Goal: Task Accomplishment & Management: Use online tool/utility

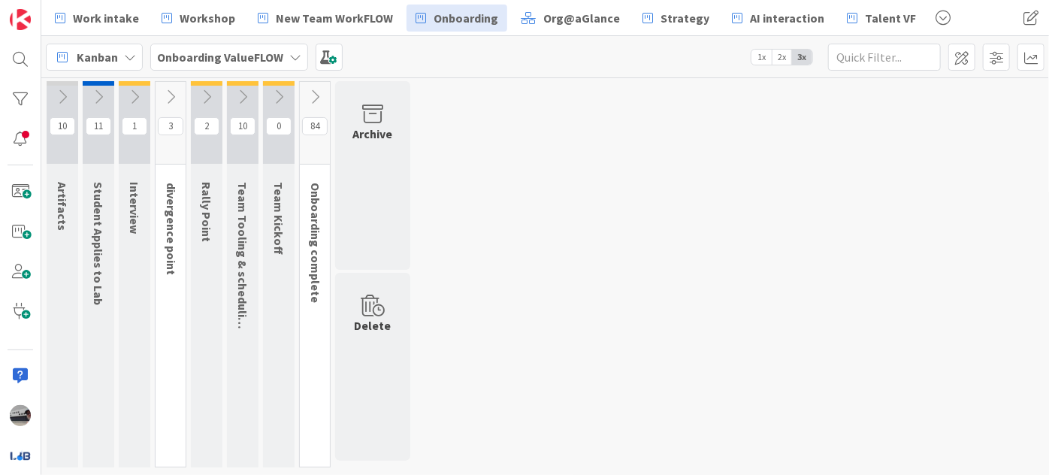
click at [102, 92] on icon at bounding box center [98, 97] width 17 height 17
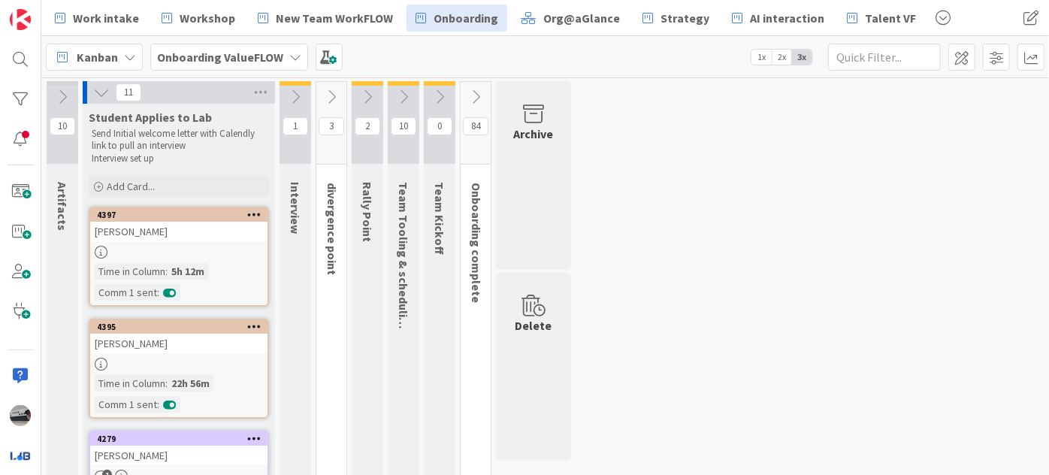
click at [757, 56] on span "1x" at bounding box center [761, 57] width 20 height 15
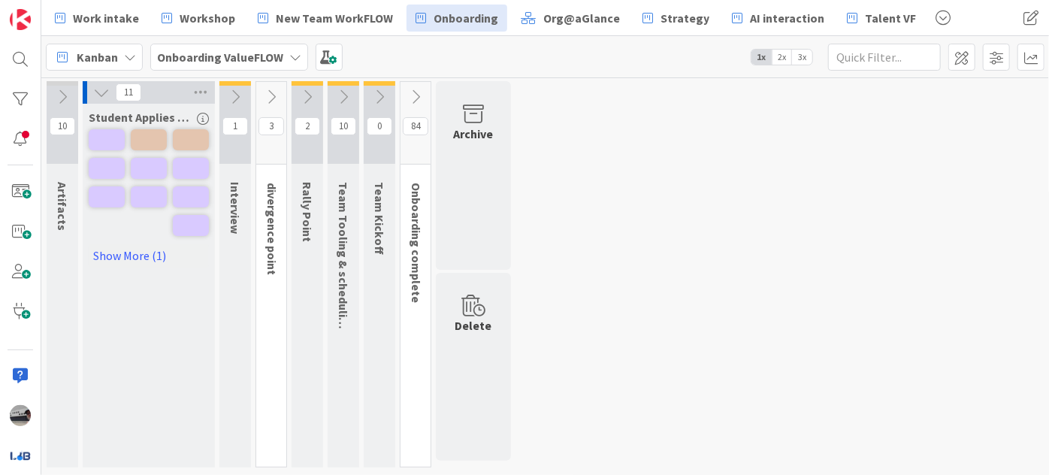
click at [238, 91] on icon at bounding box center [235, 97] width 17 height 17
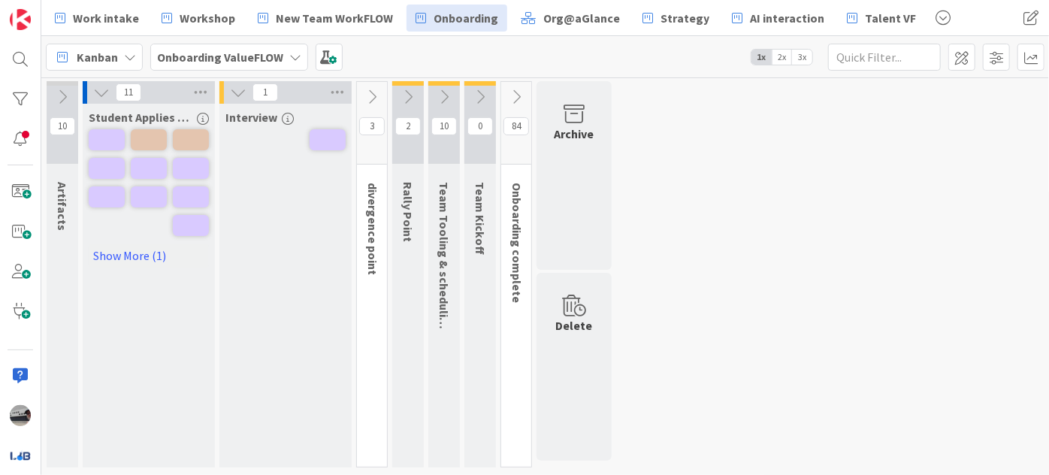
click at [375, 92] on icon at bounding box center [372, 97] width 17 height 17
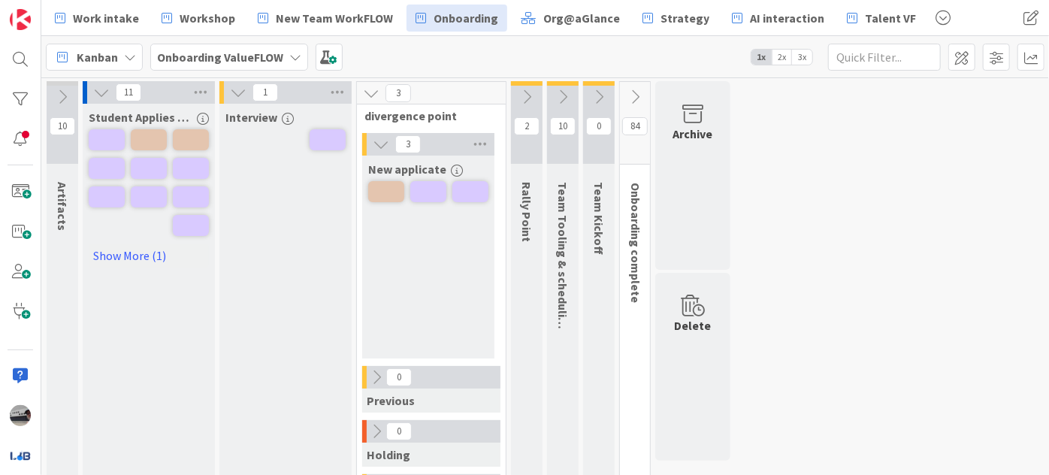
click at [530, 95] on icon at bounding box center [526, 97] width 17 height 17
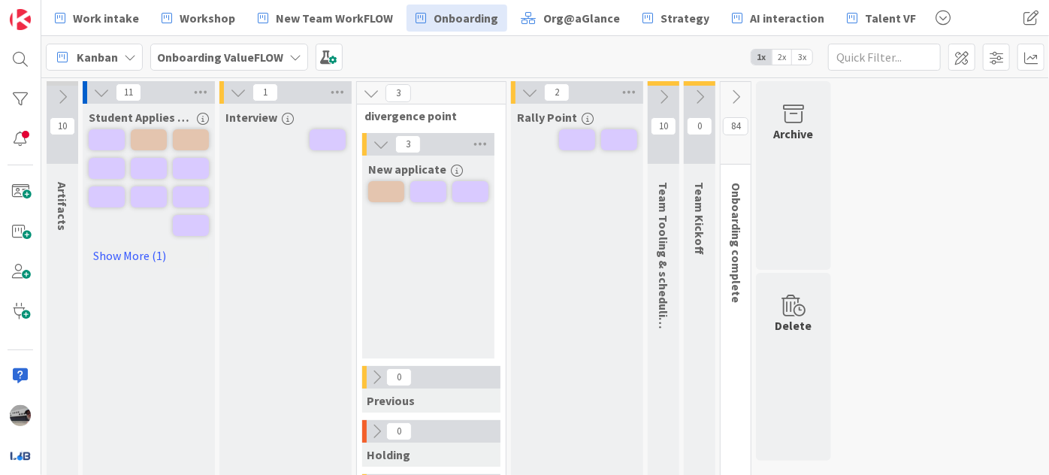
click at [666, 91] on icon at bounding box center [663, 97] width 17 height 17
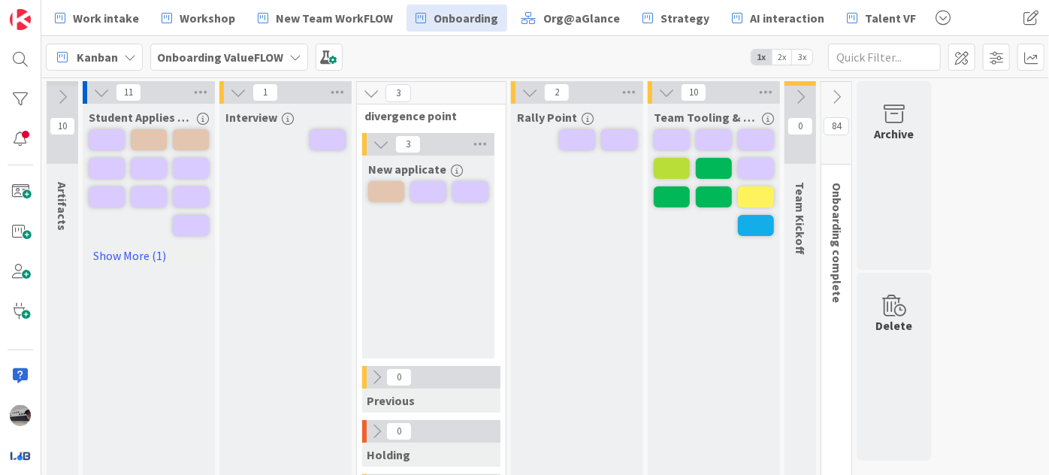
click at [806, 89] on icon at bounding box center [800, 97] width 17 height 17
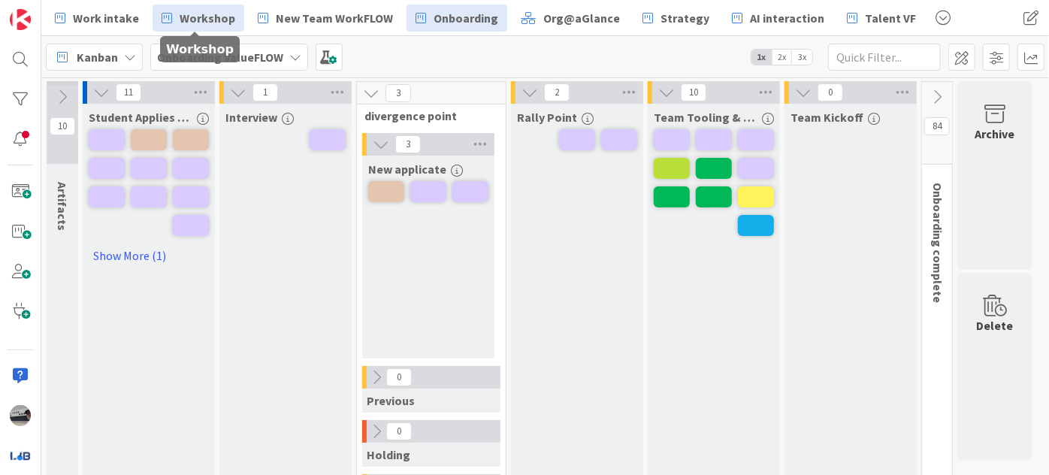
click at [206, 22] on span "Workshop" at bounding box center [208, 18] width 56 height 18
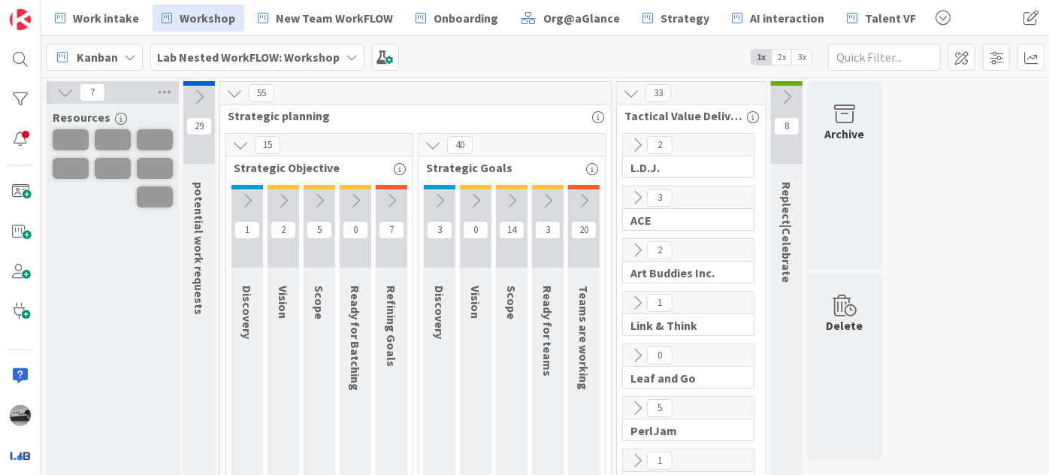
click at [806, 53] on span "3x" at bounding box center [802, 57] width 20 height 15
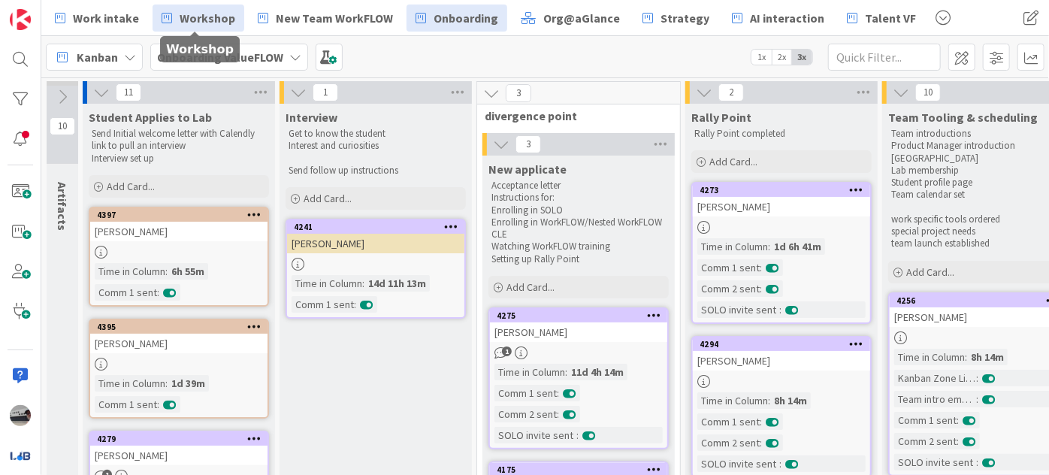
click at [191, 20] on span "Workshop" at bounding box center [208, 18] width 56 height 18
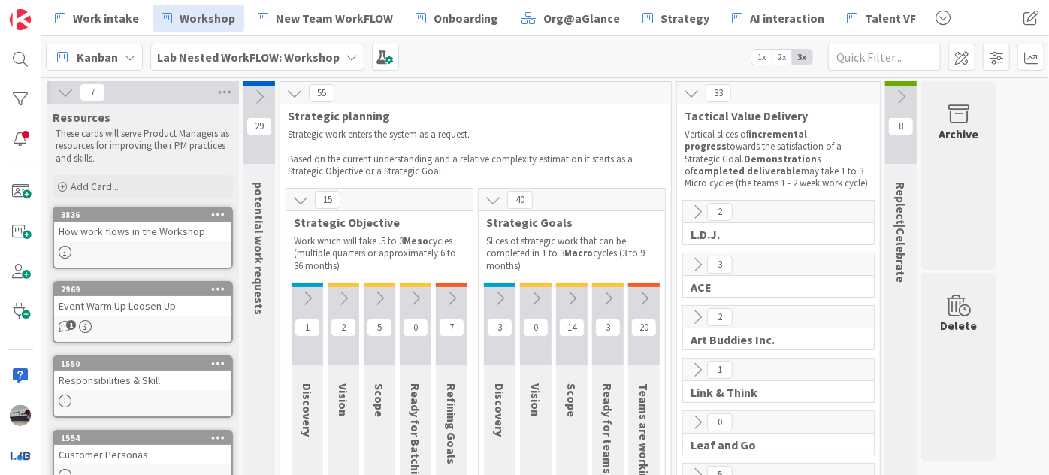
click at [648, 302] on icon at bounding box center [644, 298] width 17 height 17
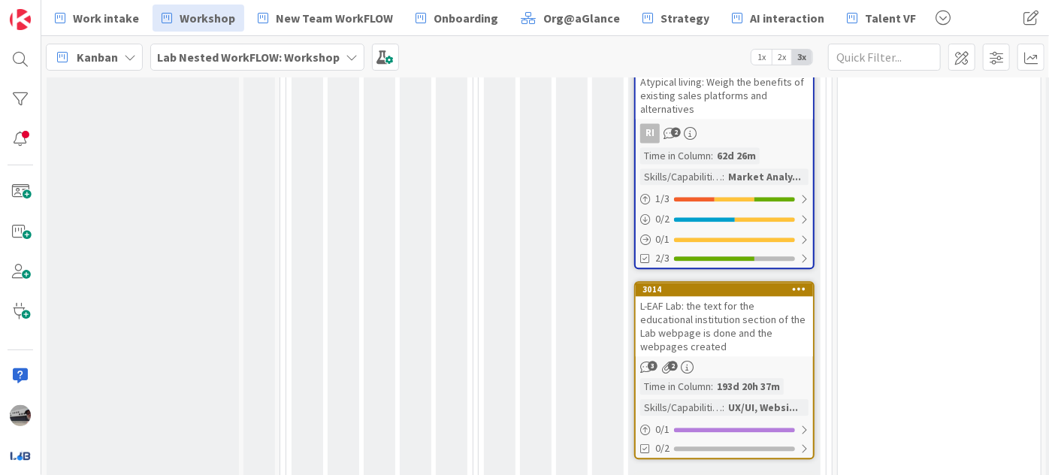
scroll to position [1751, 0]
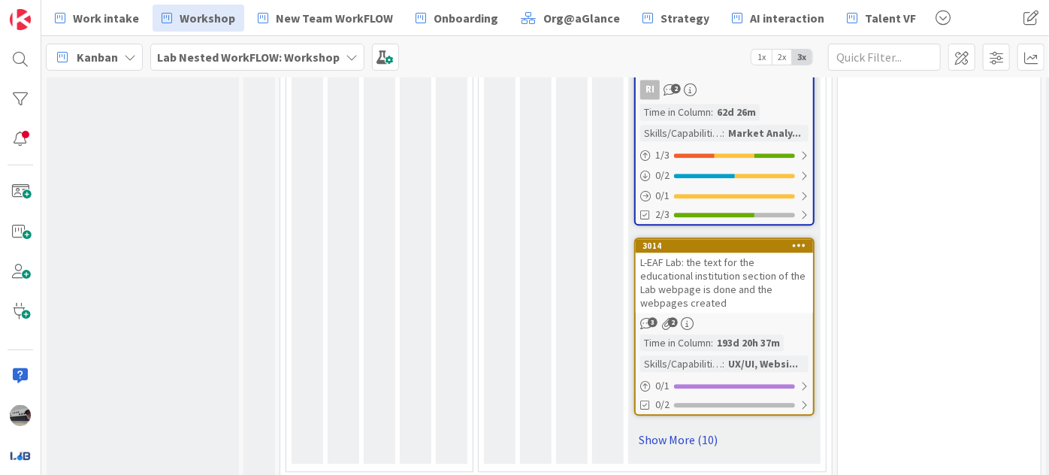
click at [680, 428] on link "Show More (10)" at bounding box center [724, 440] width 180 height 24
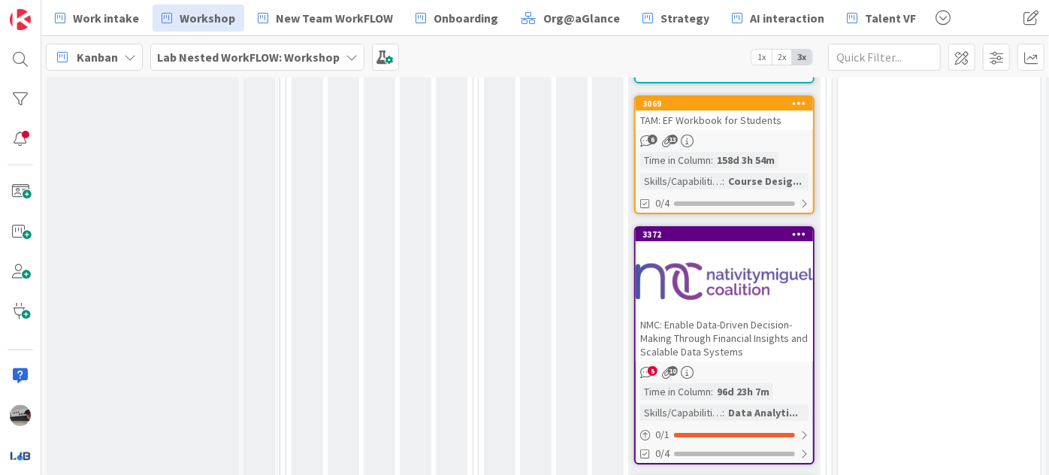
scroll to position [2844, 0]
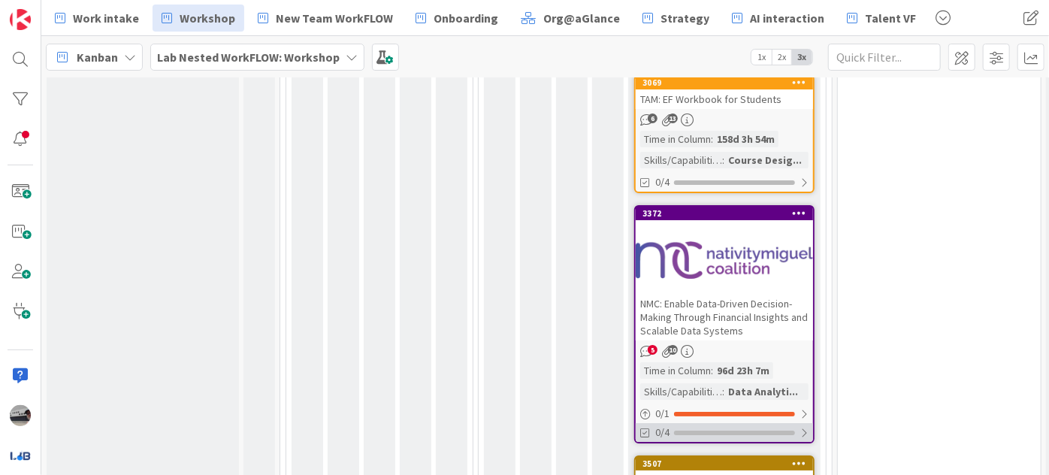
click at [809, 423] on div "0/4" at bounding box center [724, 432] width 177 height 19
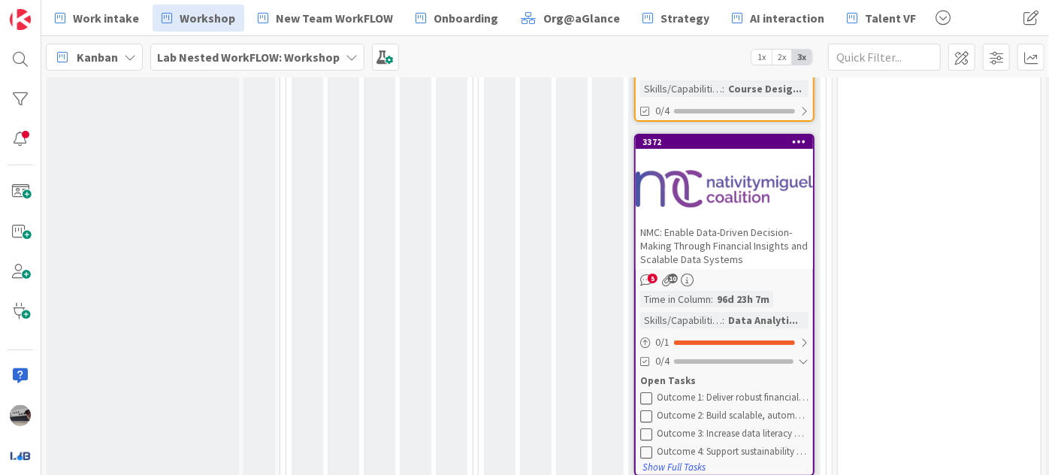
scroll to position [2912, 0]
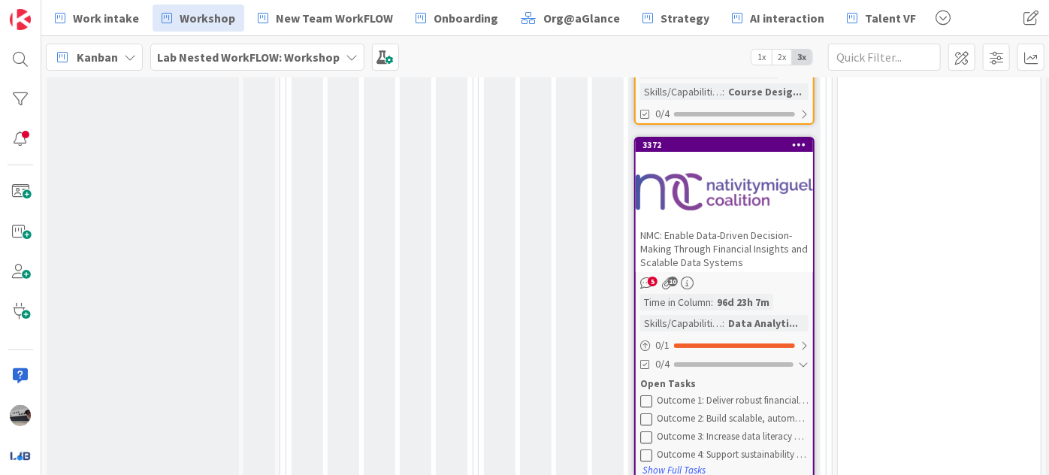
click at [739, 158] on div at bounding box center [724, 192] width 177 height 68
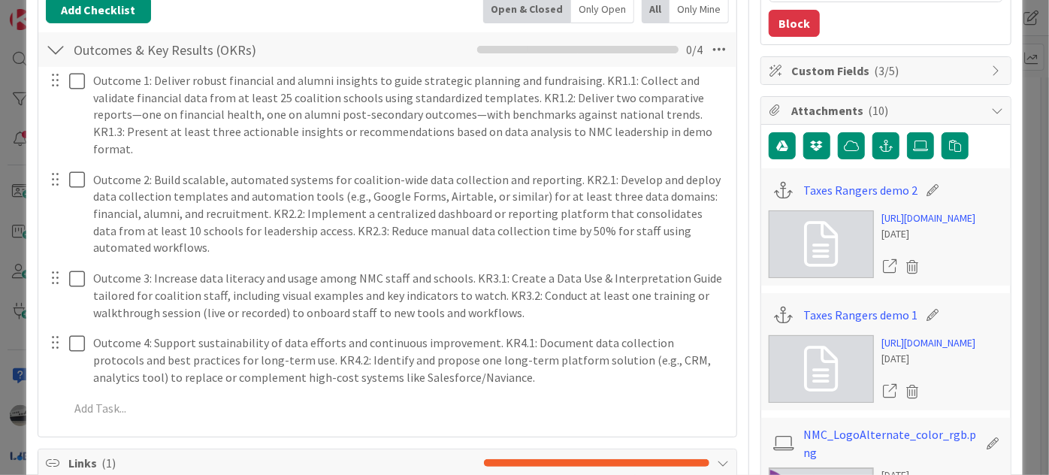
scroll to position [273, 0]
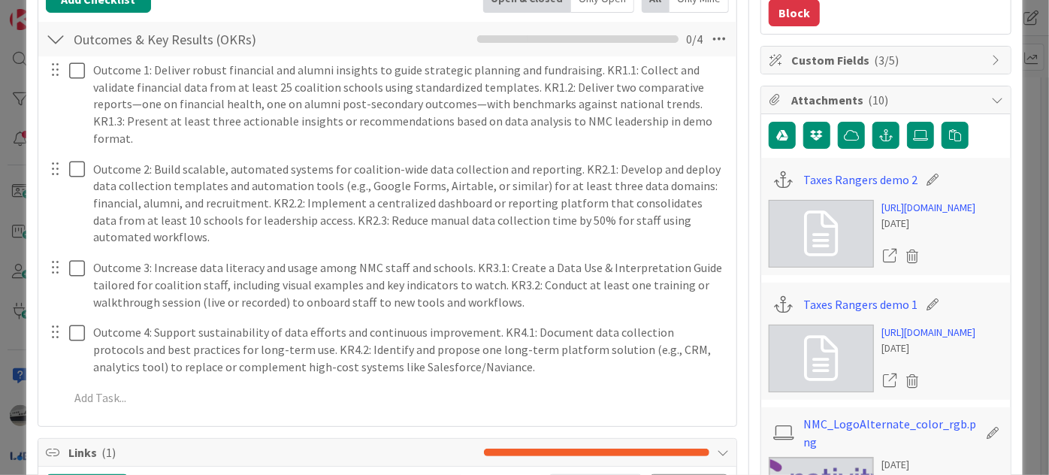
click at [68, 67] on div at bounding box center [66, 104] width 42 height 95
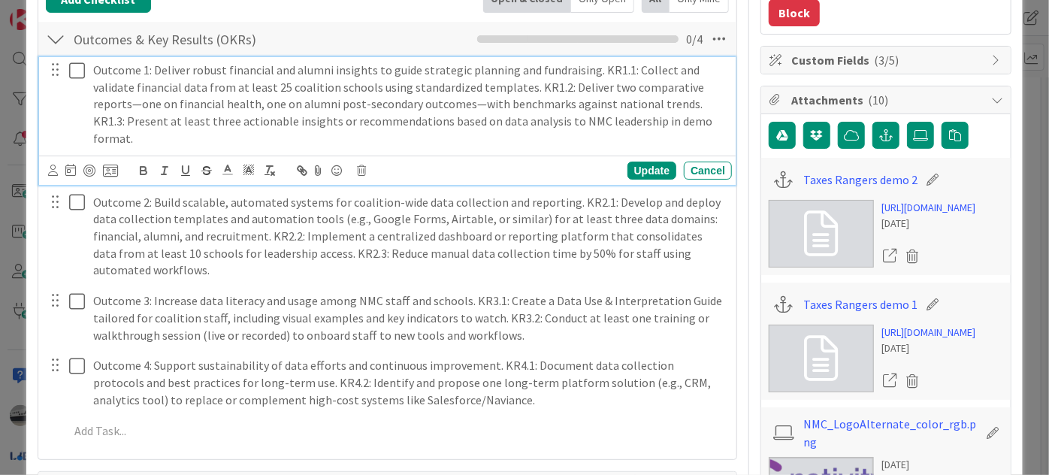
click at [74, 70] on icon at bounding box center [80, 71] width 23 height 18
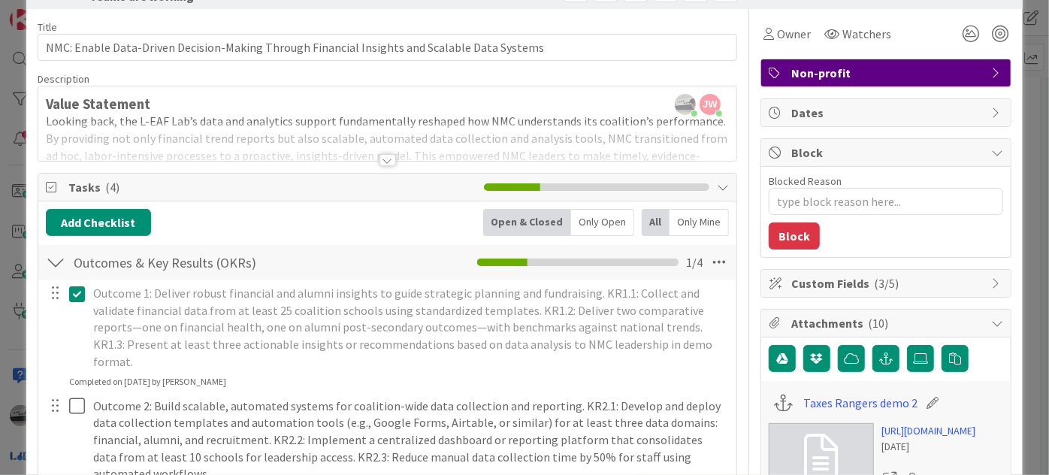
scroll to position [0, 0]
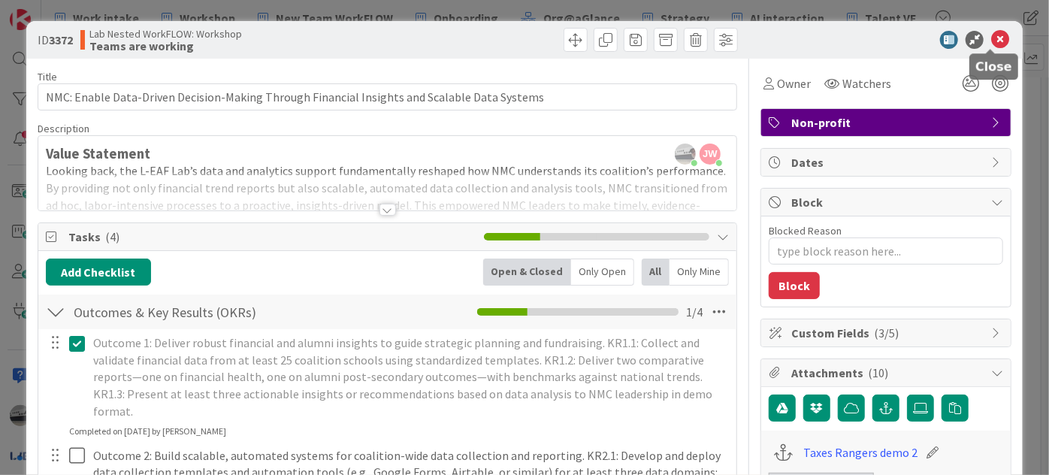
click at [993, 38] on icon at bounding box center [1000, 40] width 18 height 18
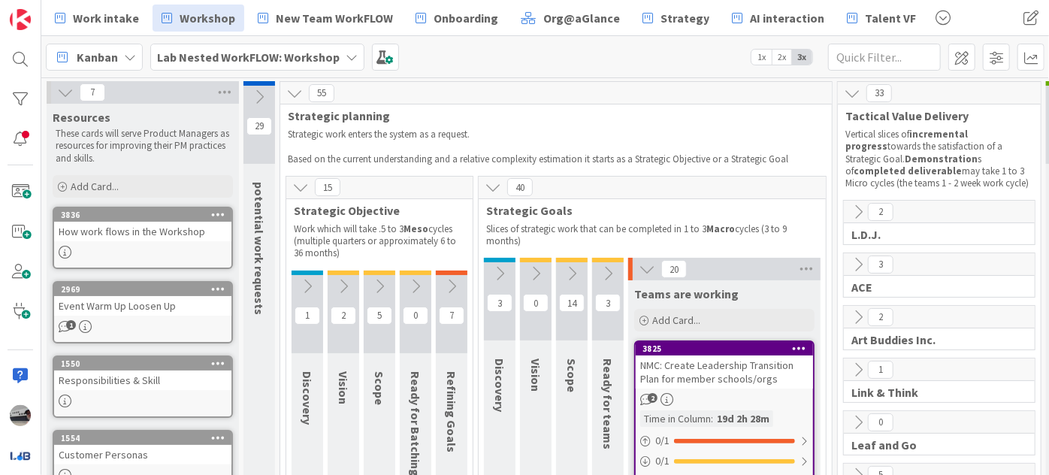
click at [570, 274] on icon at bounding box center [572, 273] width 17 height 17
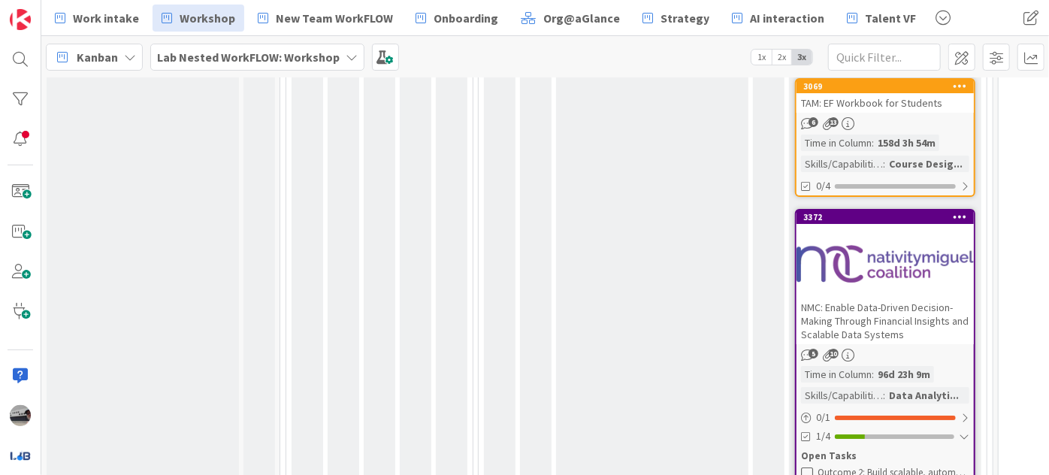
scroll to position [2869, 0]
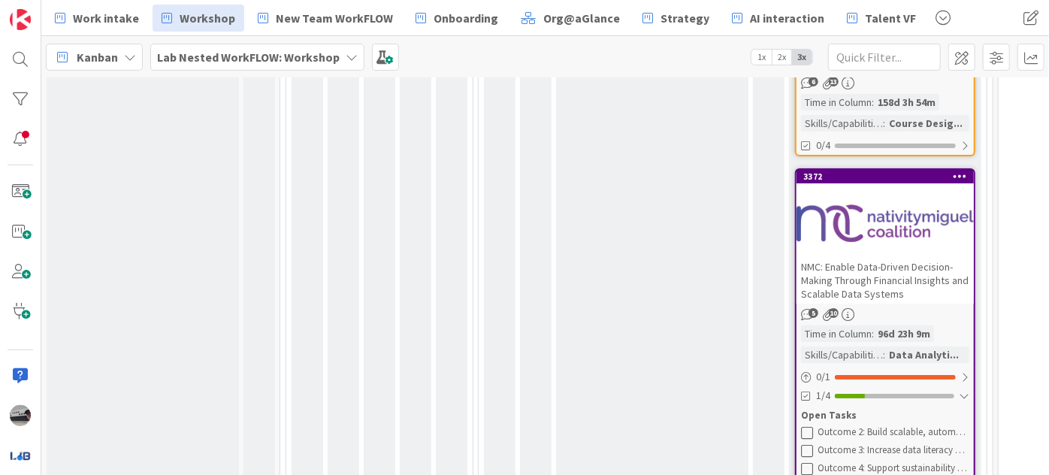
click at [917, 257] on div "NMC: Enable Data-Driven Decision-Making Through Financial Insights and Scalable…" at bounding box center [884, 280] width 177 height 47
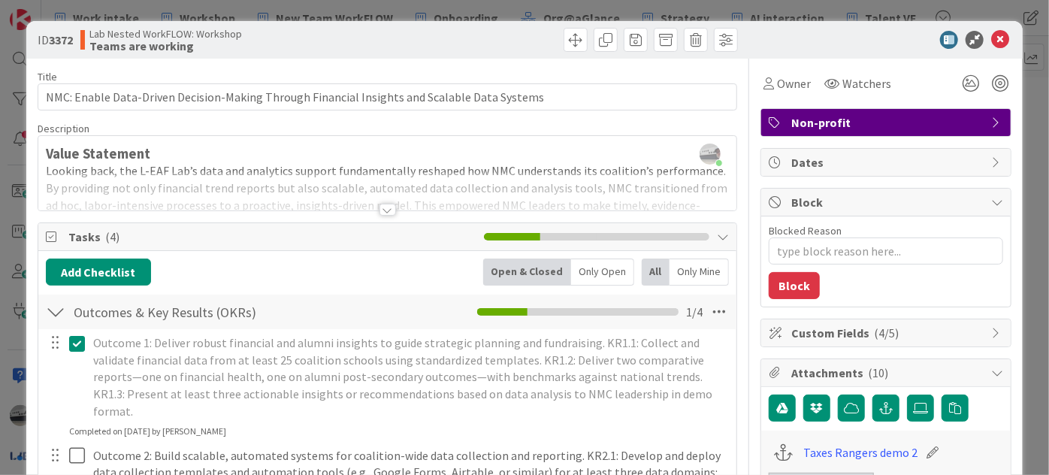
click at [991, 327] on icon at bounding box center [997, 333] width 12 height 12
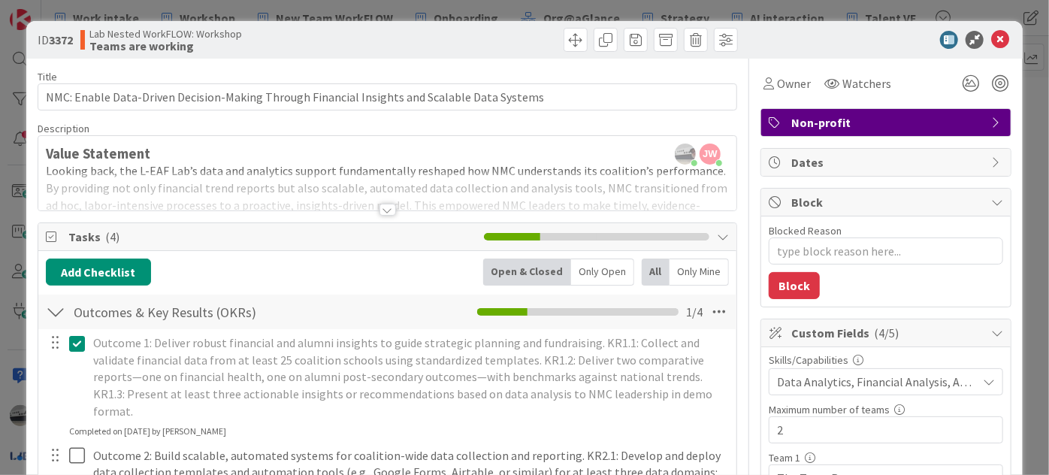
type textarea "x"
type input "Leaf and Go"
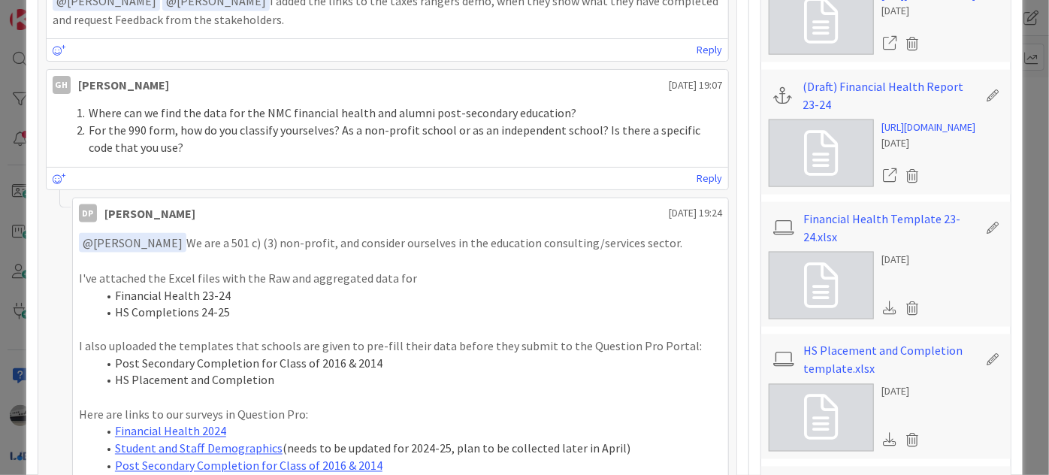
scroll to position [1161, 0]
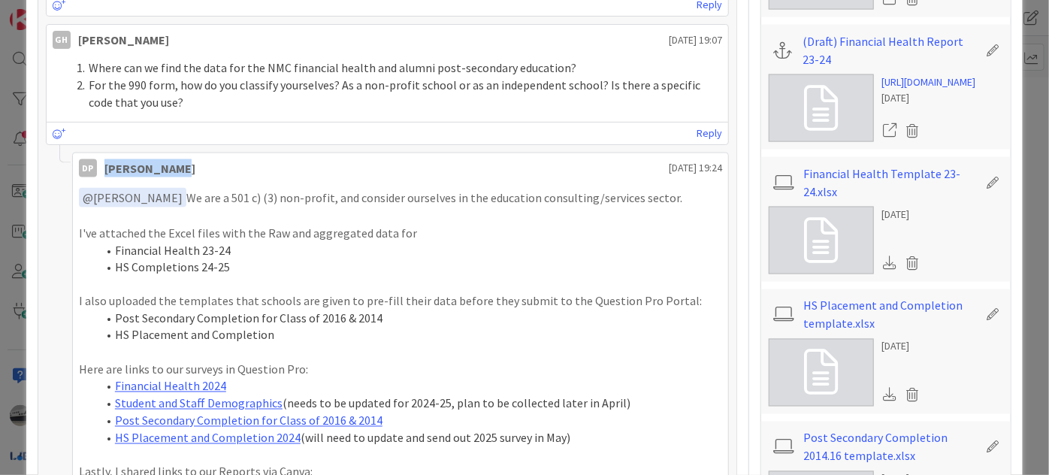
drag, startPoint x: 179, startPoint y: 146, endPoint x: 98, endPoint y: 144, distance: 81.2
click at [98, 153] on div "DP [PERSON_NAME] [DATE] 19:24" at bounding box center [400, 165] width 655 height 24
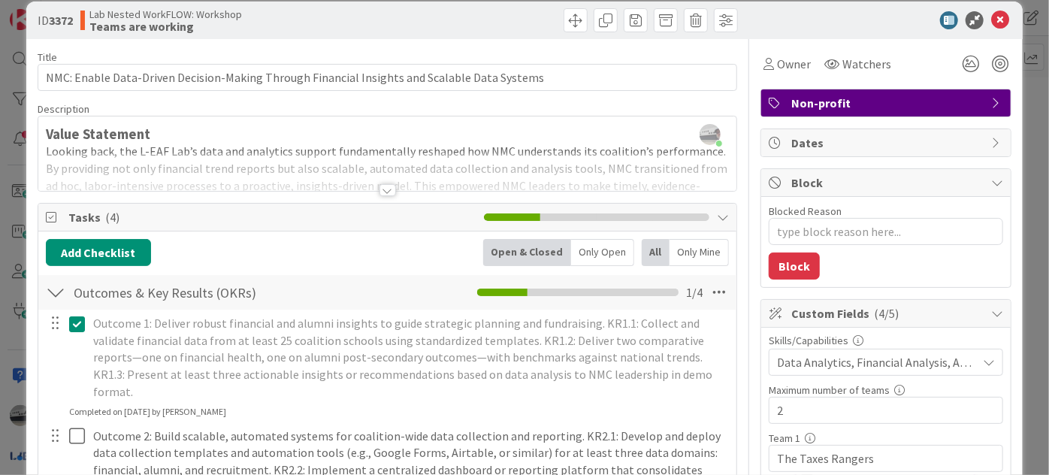
scroll to position [0, 0]
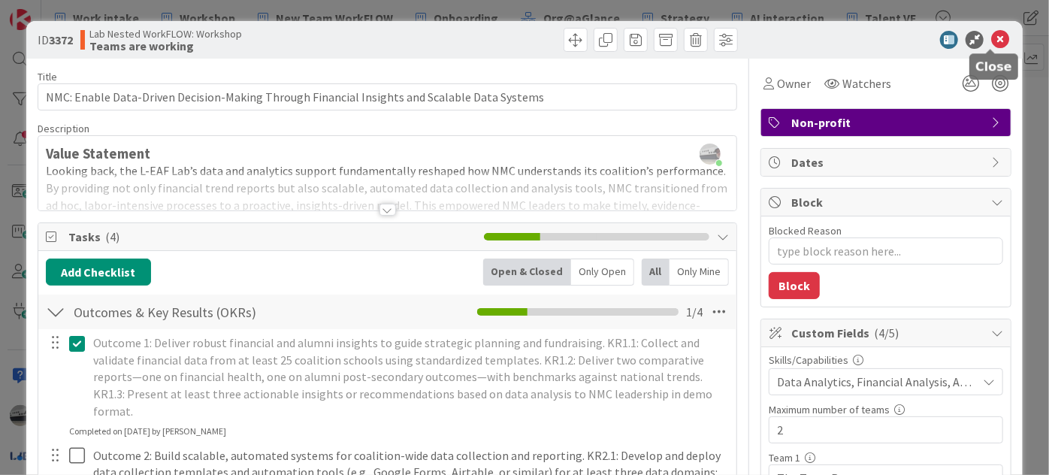
click at [993, 34] on icon at bounding box center [1000, 40] width 18 height 18
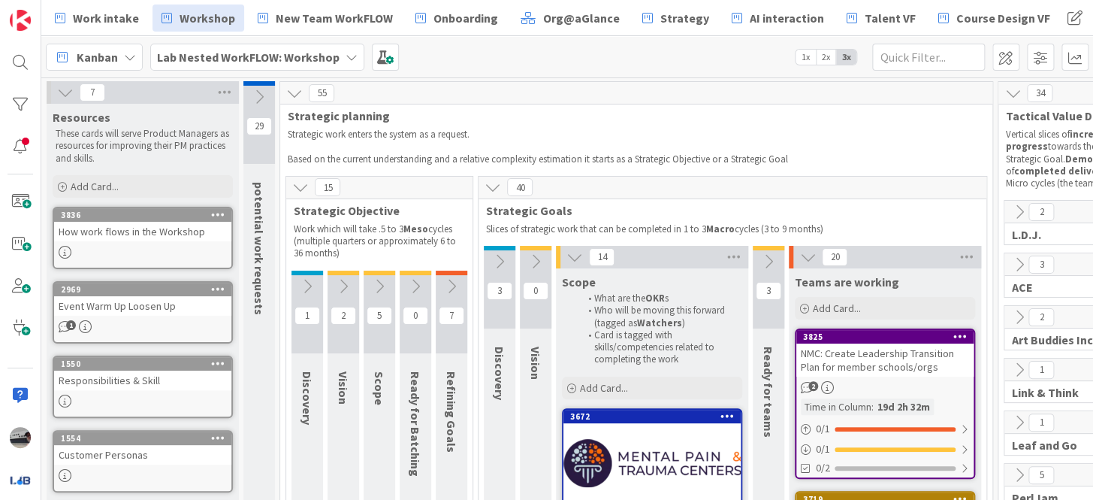
click at [576, 255] on icon at bounding box center [575, 257] width 17 height 17
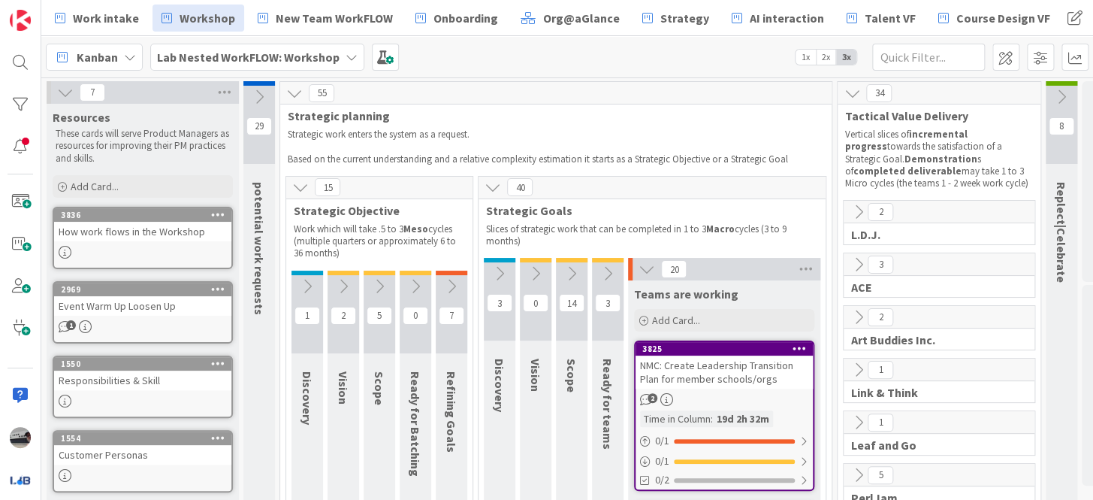
click at [639, 258] on div "20" at bounding box center [724, 269] width 192 height 23
click at [642, 270] on icon at bounding box center [647, 269] width 17 height 17
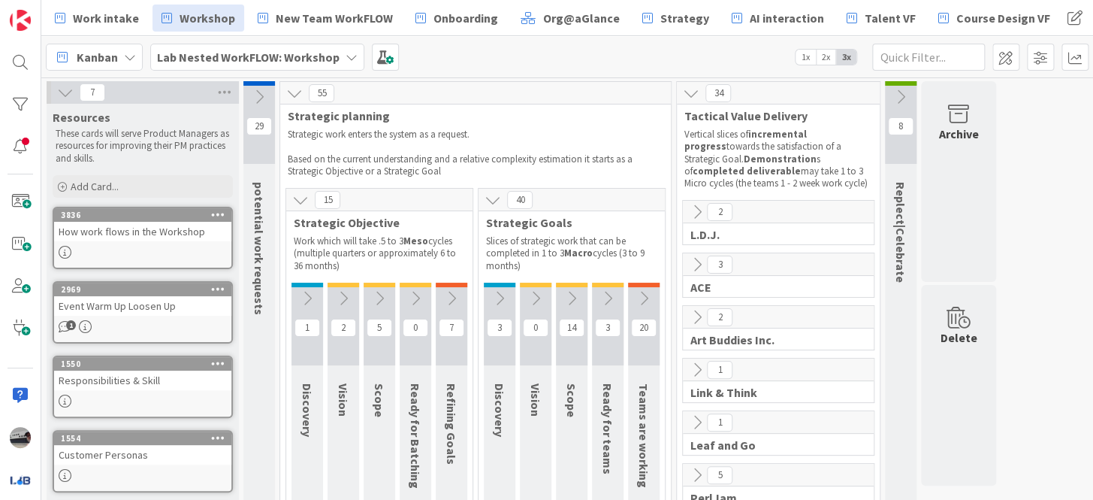
click at [493, 194] on icon at bounding box center [493, 200] width 17 height 17
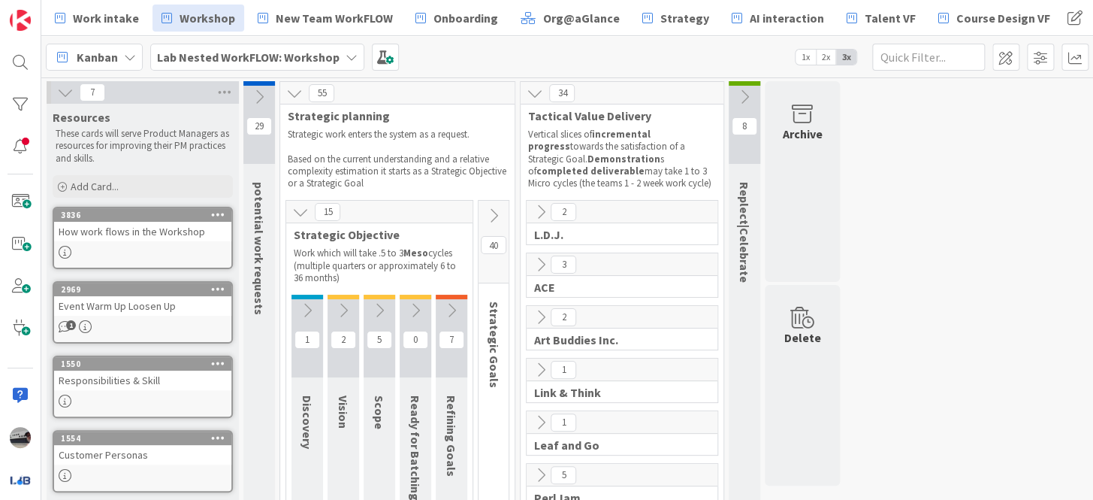
click at [302, 212] on icon at bounding box center [300, 212] width 17 height 17
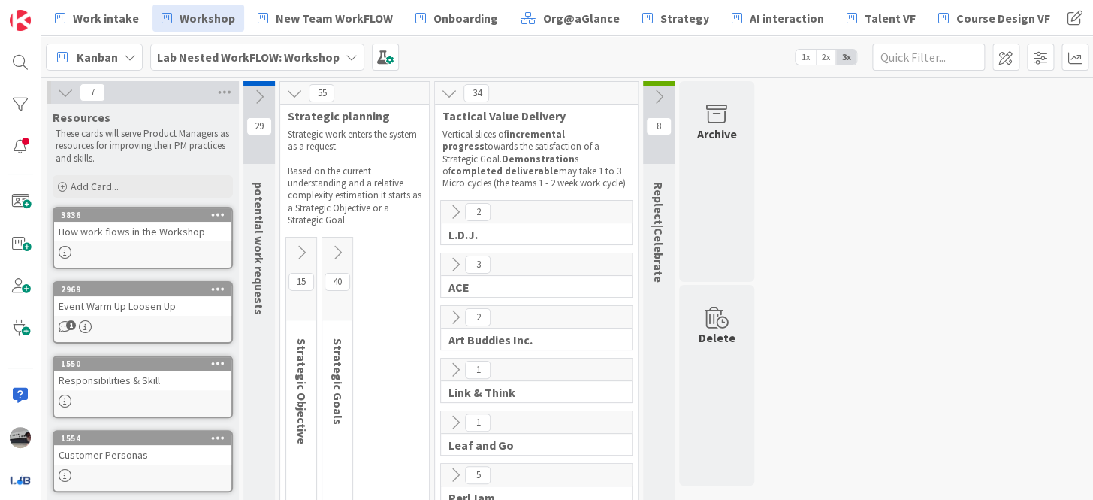
click at [292, 89] on icon at bounding box center [294, 93] width 17 height 17
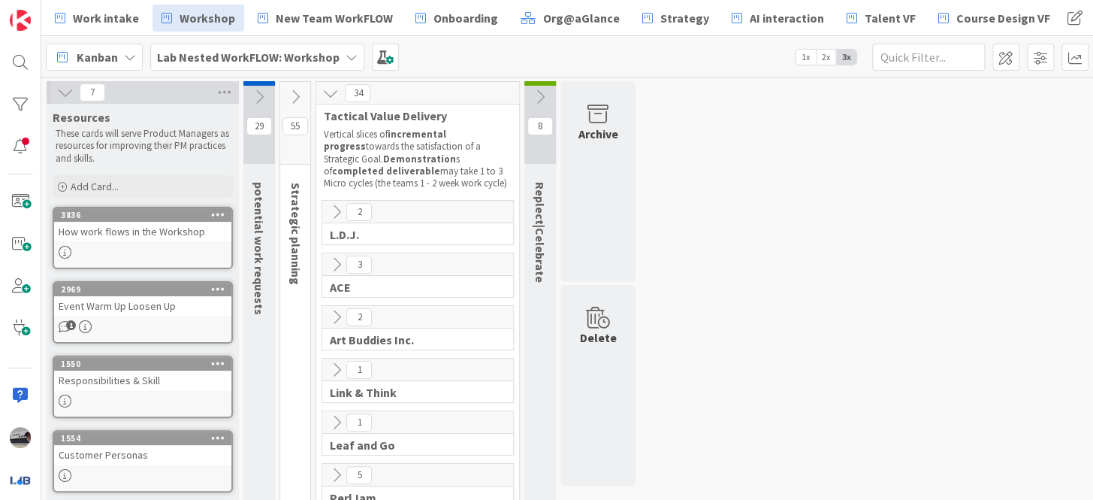
click at [331, 88] on icon at bounding box center [330, 93] width 17 height 17
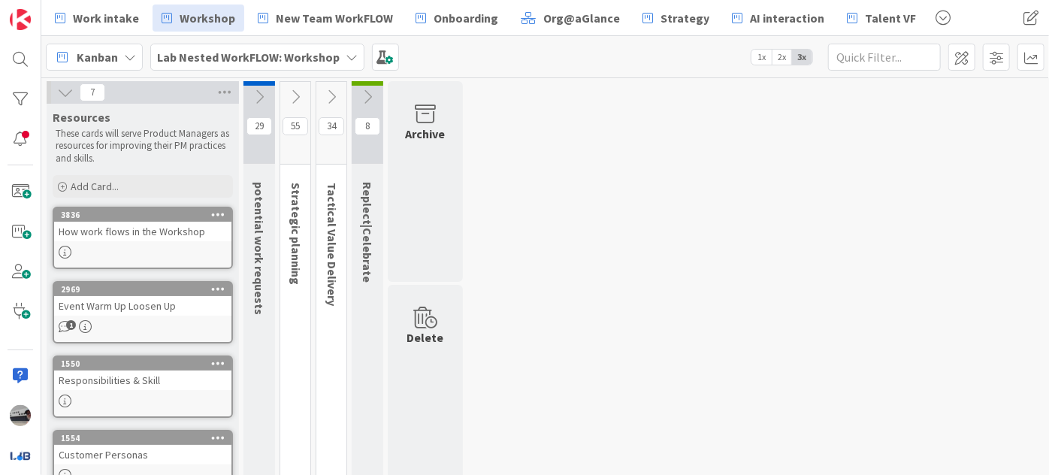
click at [66, 95] on icon at bounding box center [65, 92] width 17 height 17
